Goal: Task Accomplishment & Management: Use online tool/utility

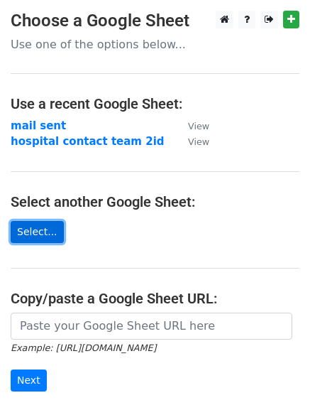
click at [27, 237] on link "Select..." at bounding box center [37, 232] width 53 height 22
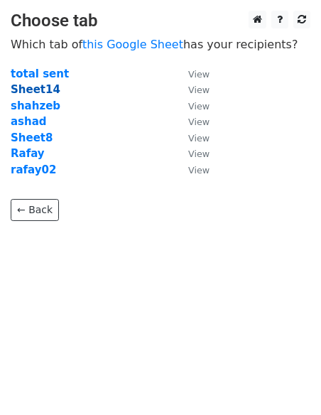
click at [33, 94] on strong "Sheet14" at bounding box center [36, 89] width 50 height 13
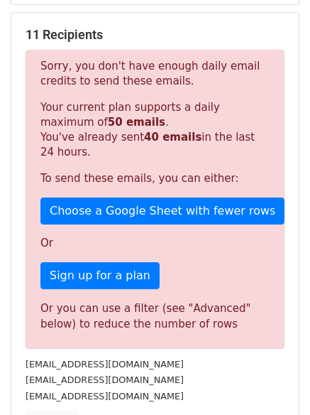
scroll to position [213, 0]
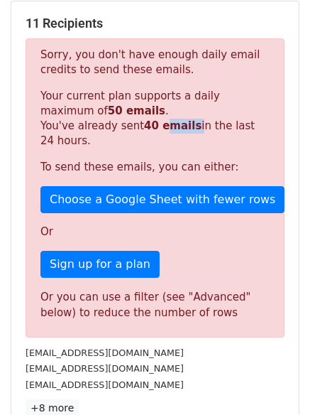
drag, startPoint x: 183, startPoint y: 121, endPoint x: 158, endPoint y: 122, distance: 24.2
click at [158, 122] on p "Your current plan supports a daily maximum of 50 emails . You've already sent 4…" at bounding box center [154, 119] width 229 height 60
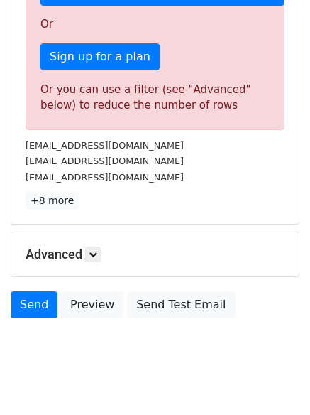
scroll to position [426, 0]
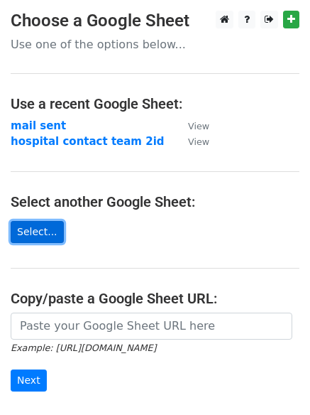
click at [33, 222] on link "Select..." at bounding box center [37, 232] width 53 height 22
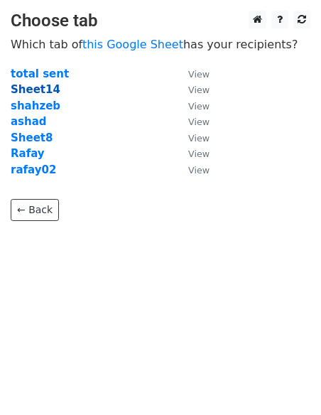
click at [37, 93] on strong "Sheet14" at bounding box center [36, 89] width 50 height 13
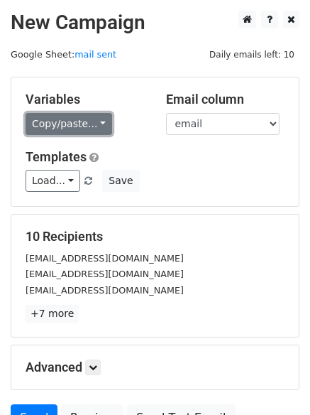
click at [68, 128] on link "Copy/paste..." at bounding box center [69, 124] width 87 height 22
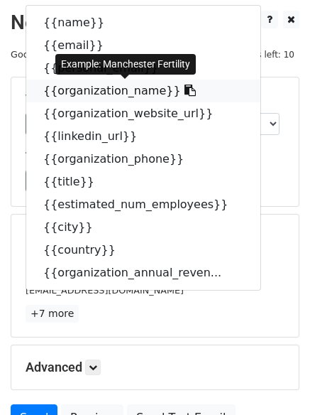
click at [185, 92] on icon at bounding box center [190, 90] width 11 height 11
